Goal: Task Accomplishment & Management: Manage account settings

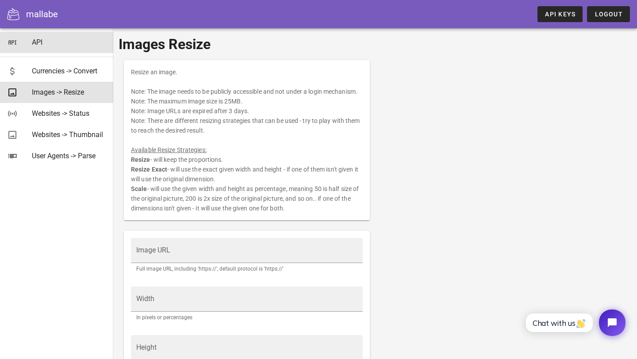
click at [39, 38] on div "API" at bounding box center [69, 42] width 74 height 8
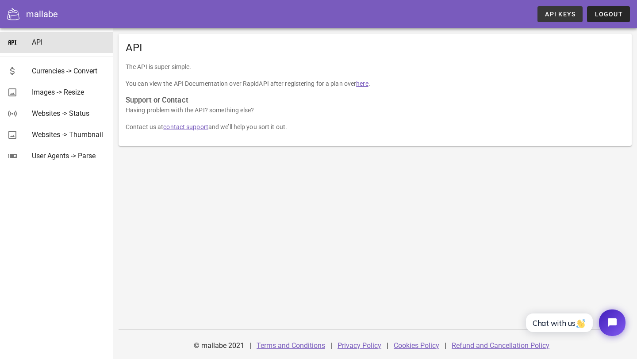
click at [548, 15] on span "API Keys" at bounding box center [559, 14] width 31 height 7
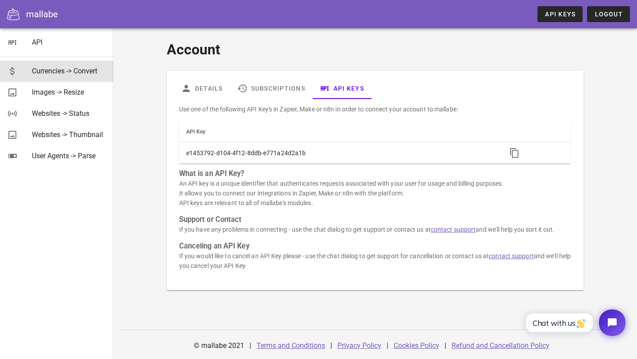
click at [73, 77] on div "Currencies -> Convert" at bounding box center [69, 70] width 74 height 19
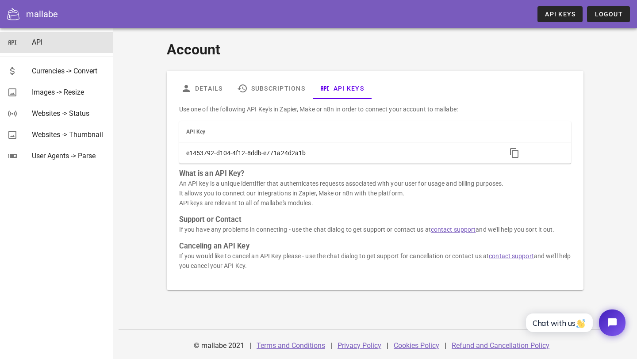
click at [35, 40] on div "API" at bounding box center [69, 42] width 74 height 8
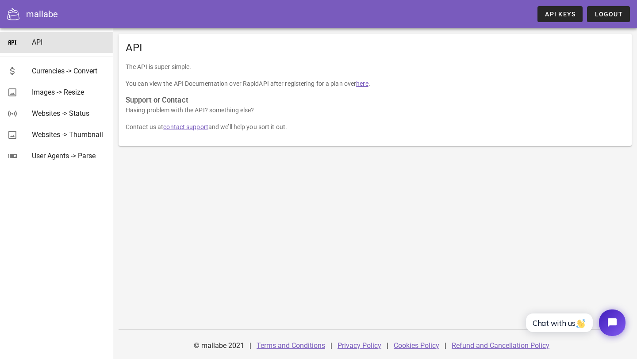
click at [53, 14] on div "mallabe" at bounding box center [42, 14] width 32 height 13
click at [568, 14] on span "API Keys" at bounding box center [559, 14] width 31 height 7
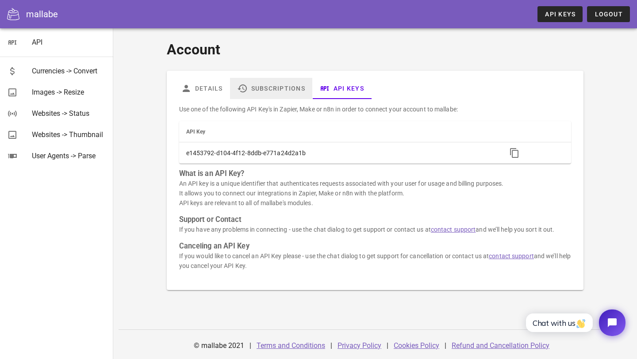
click at [263, 86] on link "Subscriptions" at bounding box center [270, 88] width 82 height 21
